Goal: Navigation & Orientation: Find specific page/section

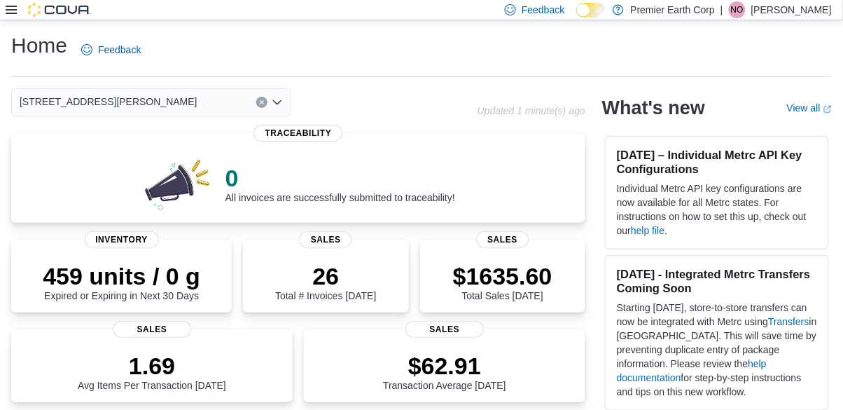
click at [210, 183] on img at bounding box center [177, 183] width 73 height 56
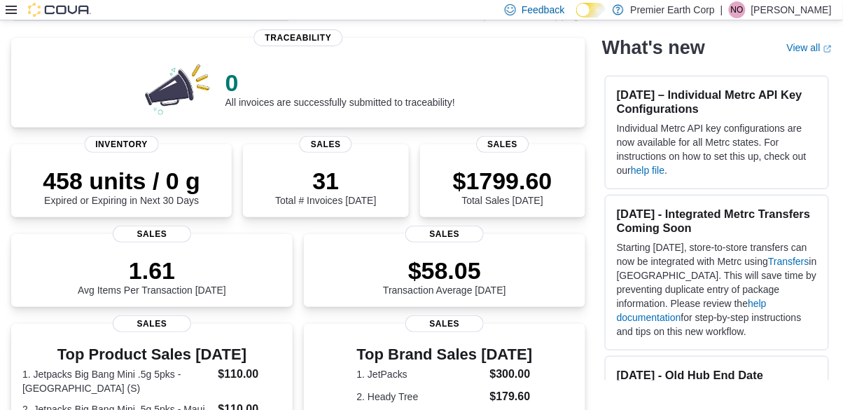
scroll to position [118, 0]
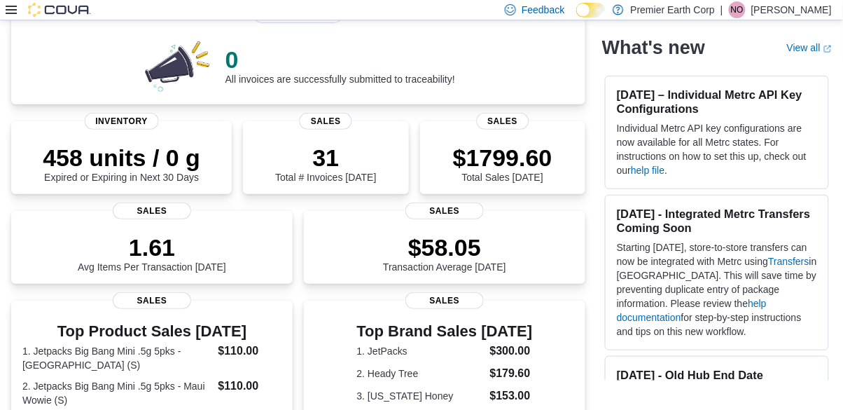
click at [646, 252] on p "Starting Tuesday July 29th 2025, store-to-store transfers can now be integrated…" at bounding box center [717, 289] width 200 height 98
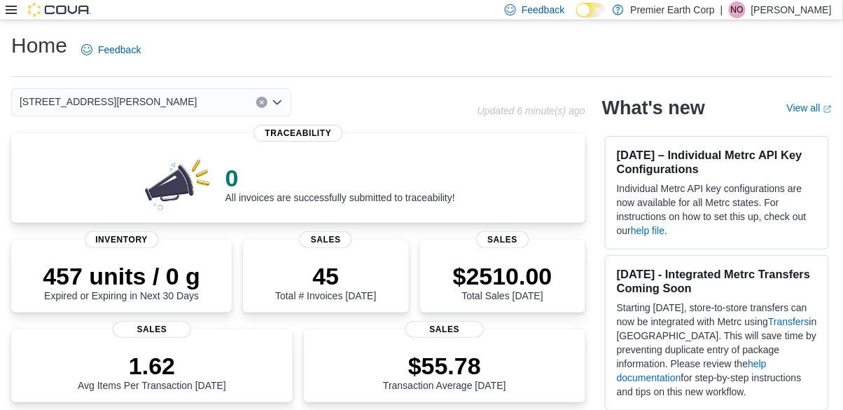
click at [13, 14] on icon at bounding box center [11, 9] width 11 height 11
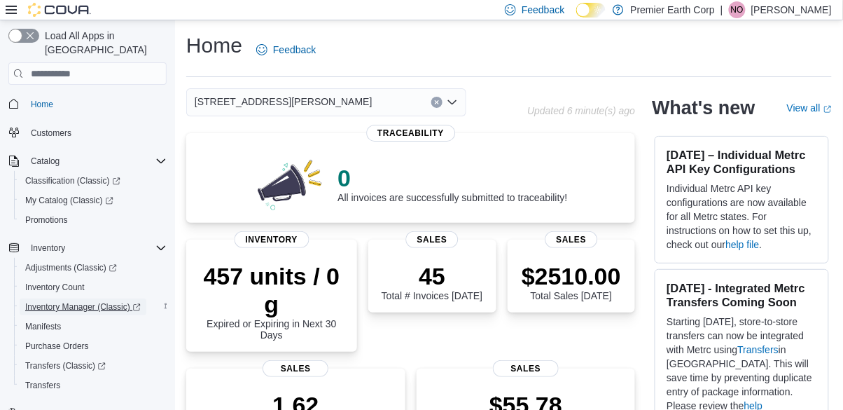
click at [124, 301] on span "Inventory Manager (Classic)" at bounding box center [83, 306] width 116 height 11
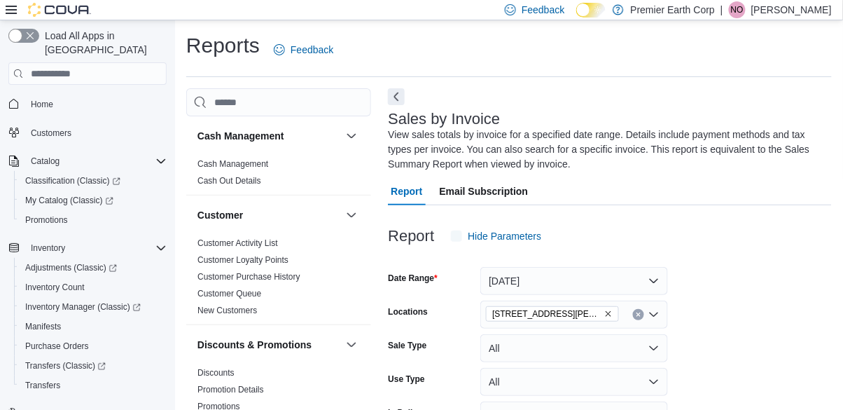
scroll to position [4, 0]
